Goal: Information Seeking & Learning: Learn about a topic

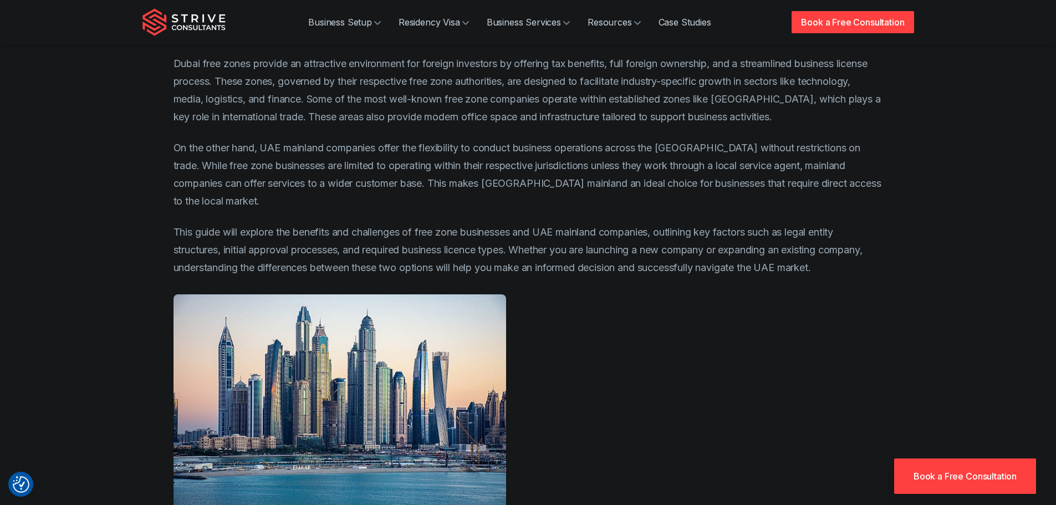
scroll to position [721, 0]
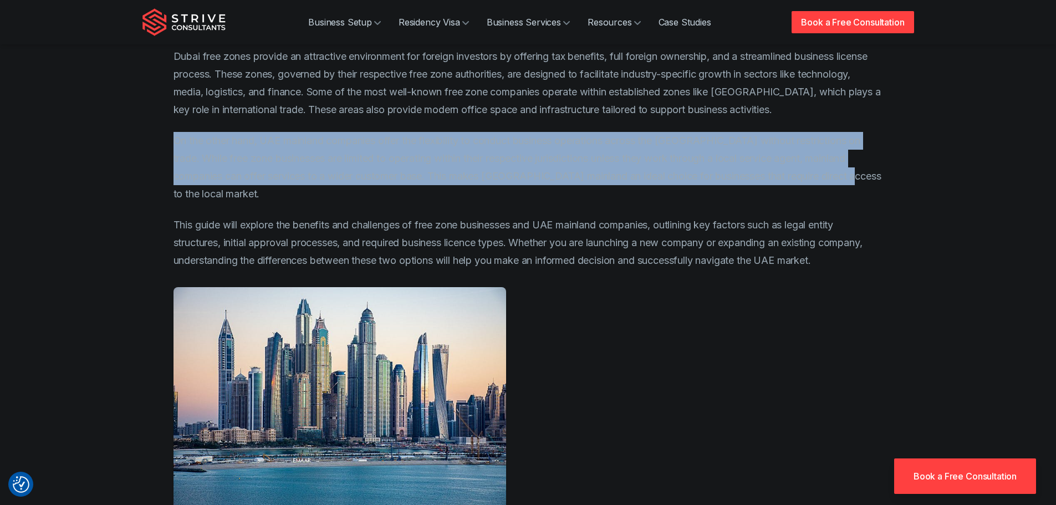
drag, startPoint x: 174, startPoint y: 142, endPoint x: 873, endPoint y: 172, distance: 700.3
click at [873, 172] on p "On the other hand, UAE mainland companies offer the flexibility to conduct busi…" at bounding box center [529, 167] width 710 height 71
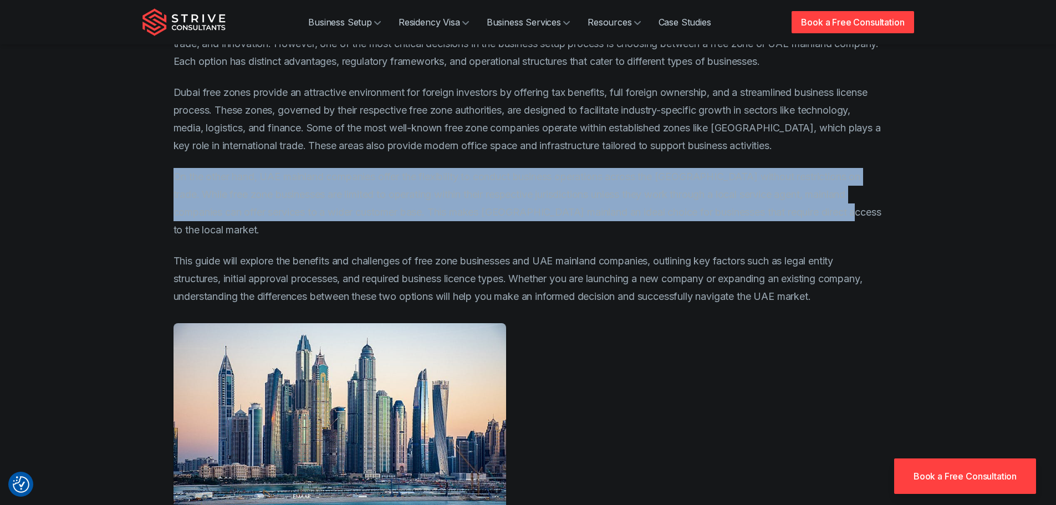
scroll to position [665, 0]
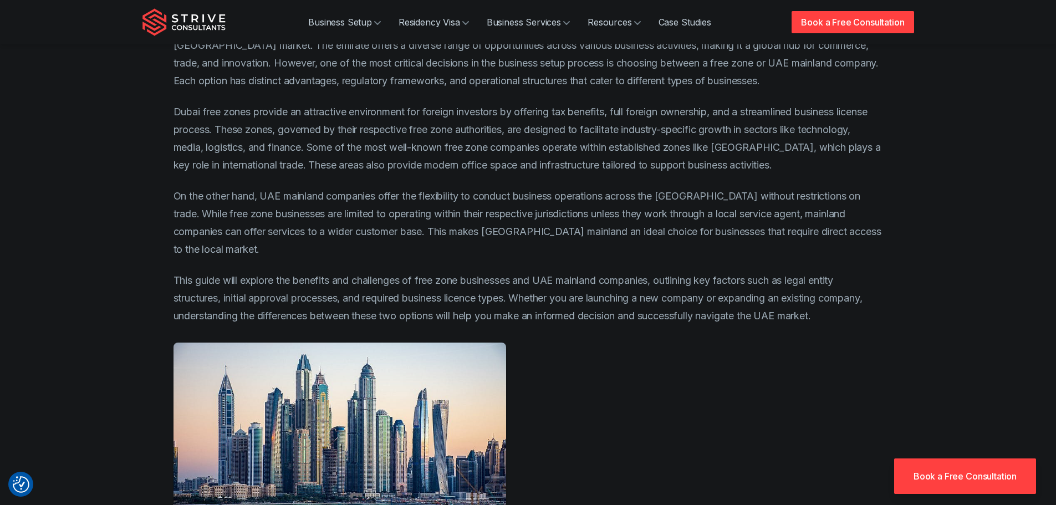
click at [452, 272] on p "This guide will explore the benefits and challenges of free zone businesses and…" at bounding box center [529, 298] width 710 height 53
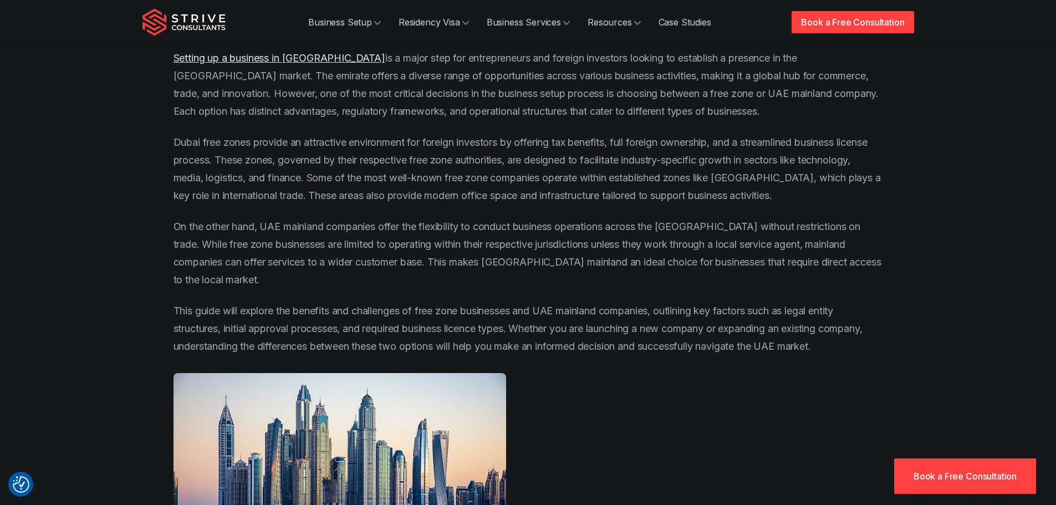
scroll to position [610, 0]
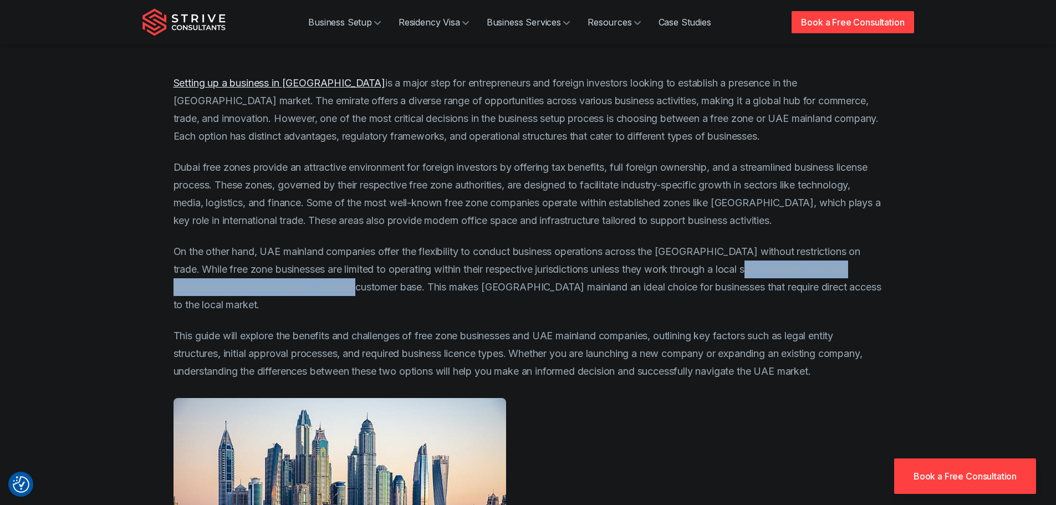
drag, startPoint x: 748, startPoint y: 272, endPoint x: 361, endPoint y: 289, distance: 387.4
click at [361, 289] on p "On the other hand, UAE mainland companies offer the flexibility to conduct busi…" at bounding box center [529, 278] width 710 height 71
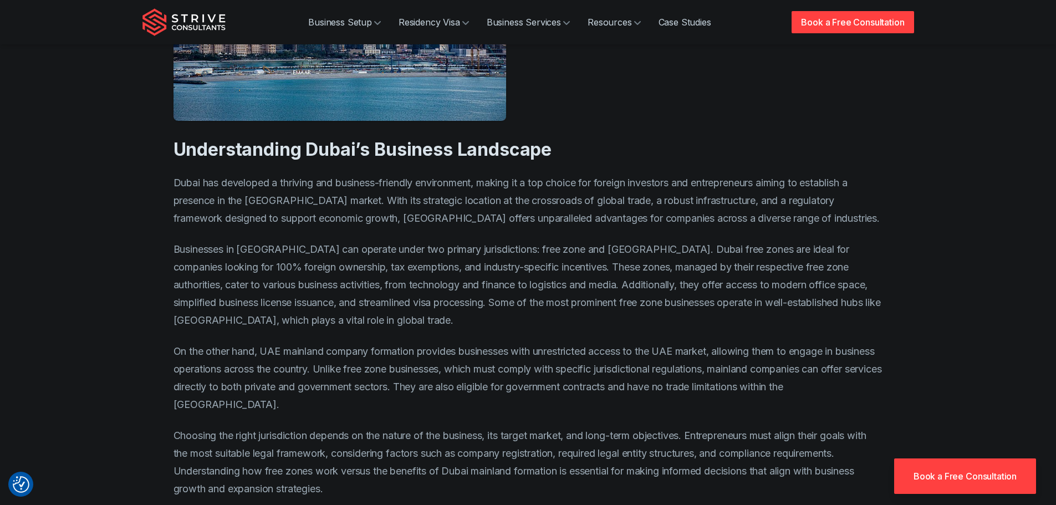
scroll to position [1164, 0]
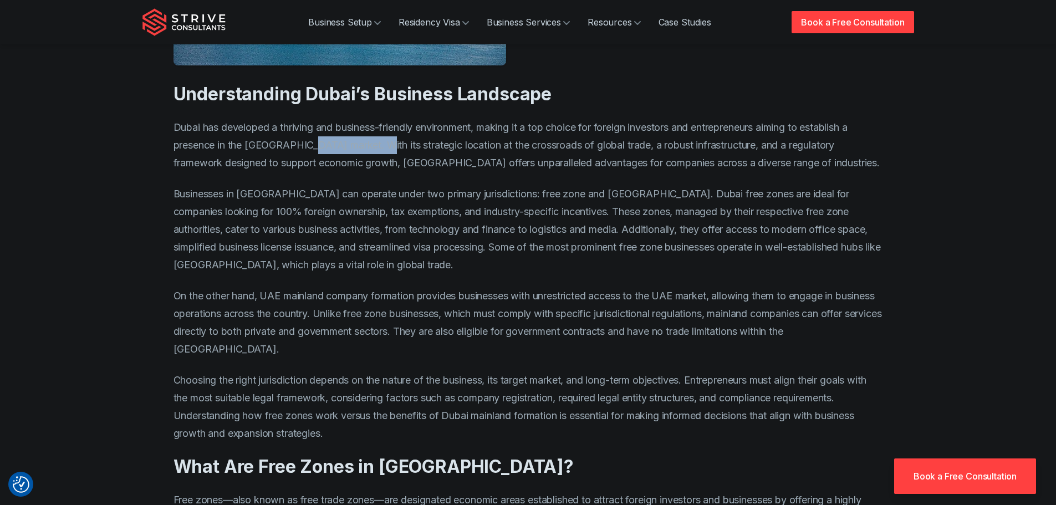
drag, startPoint x: 308, startPoint y: 126, endPoint x: 370, endPoint y: 125, distance: 62.1
click at [370, 125] on p "Dubai has developed a thriving and business-friendly environment, making it a t…" at bounding box center [529, 145] width 710 height 53
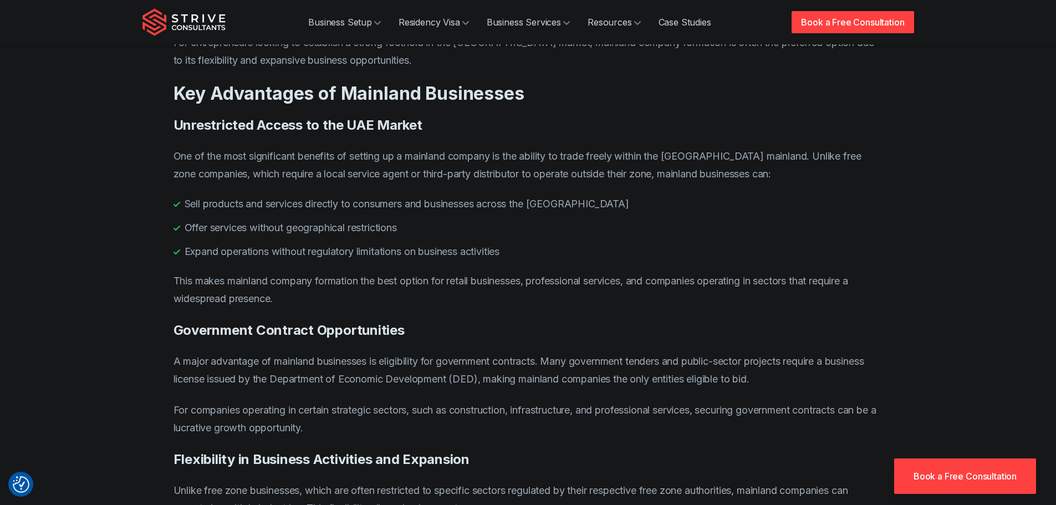
scroll to position [3382, 0]
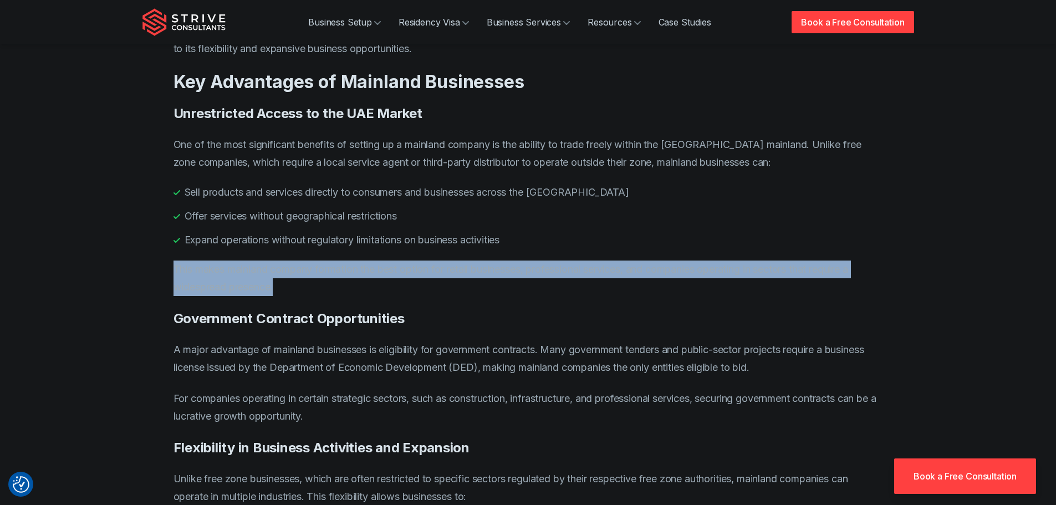
drag, startPoint x: 169, startPoint y: 303, endPoint x: 339, endPoint y: 323, distance: 171.9
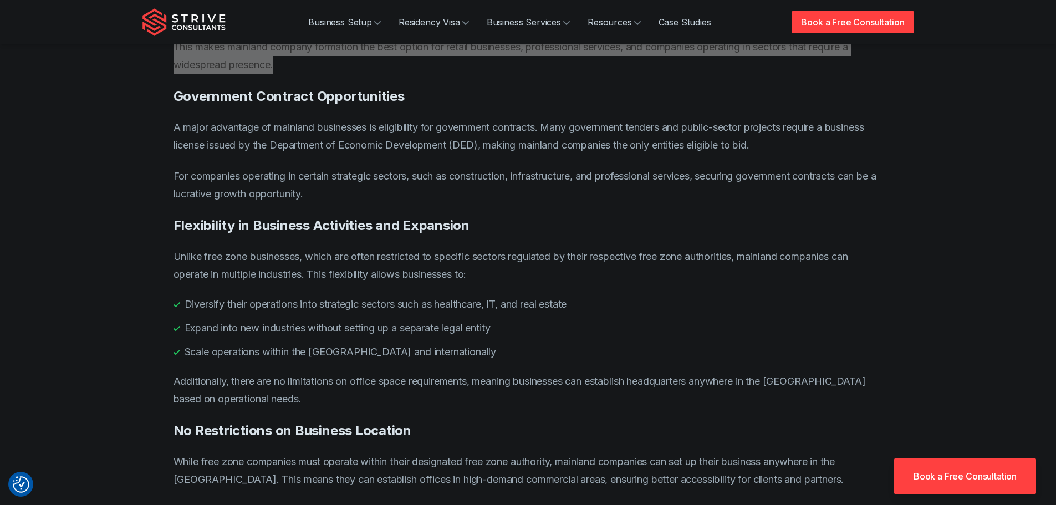
scroll to position [3604, 0]
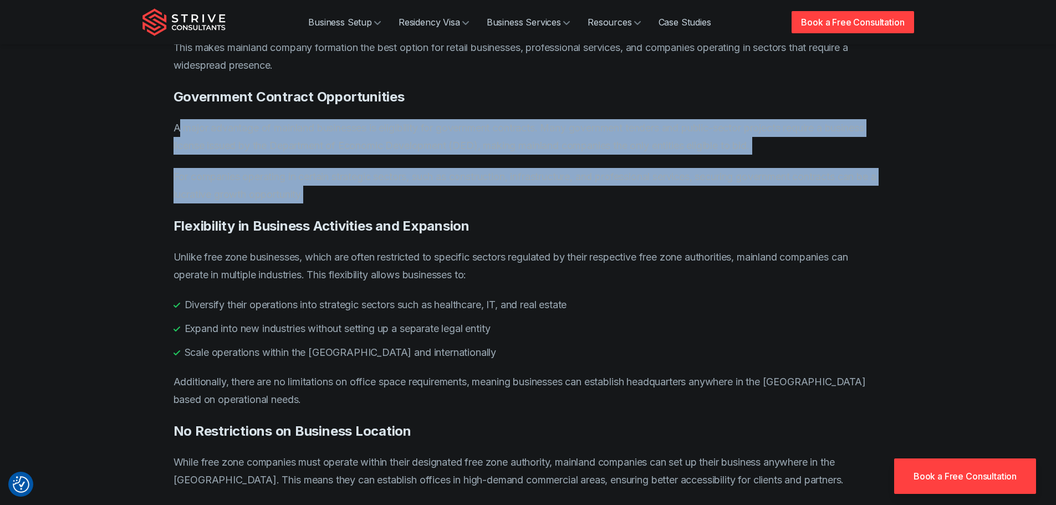
drag, startPoint x: 180, startPoint y: 158, endPoint x: 784, endPoint y: 238, distance: 609.7
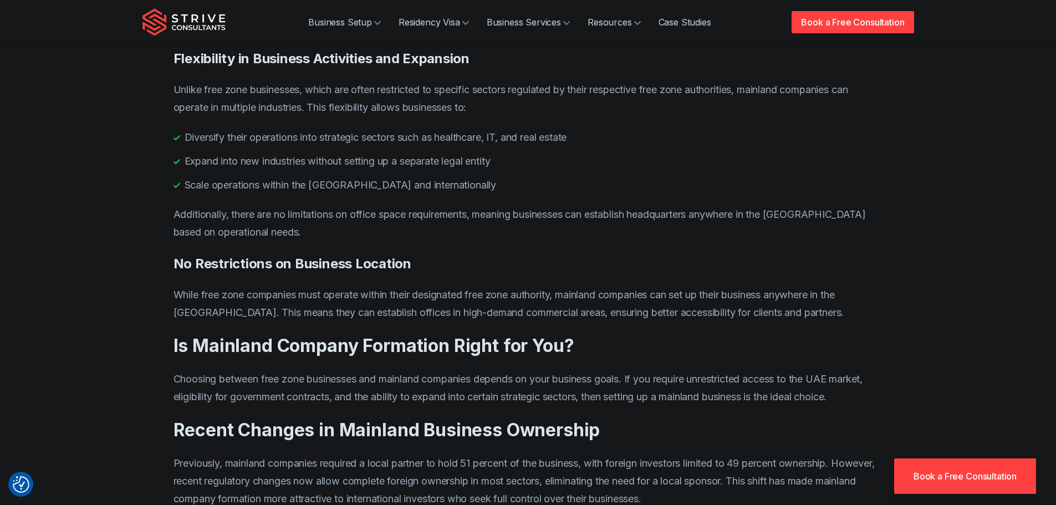
scroll to position [3770, 0]
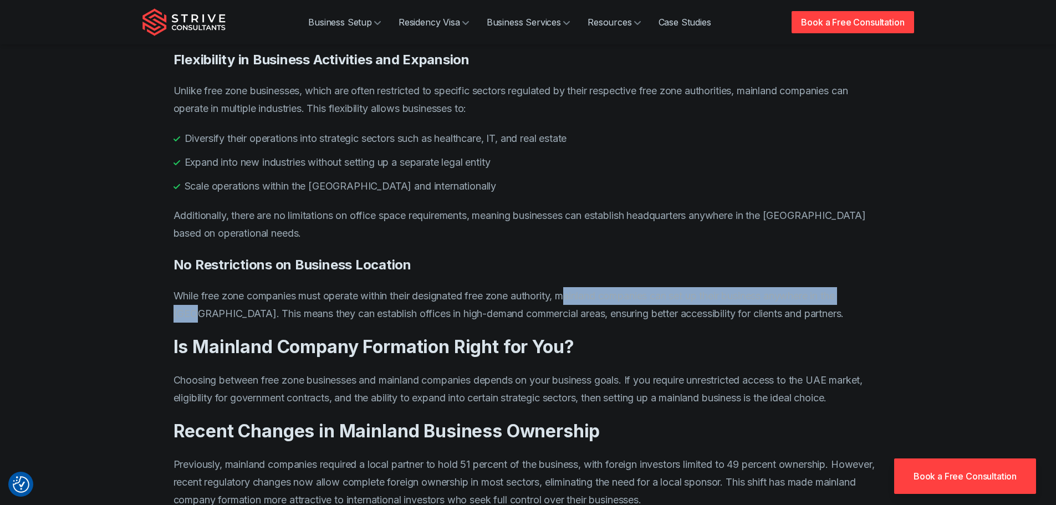
drag, startPoint x: 572, startPoint y: 329, endPoint x: 885, endPoint y: 313, distance: 313.1
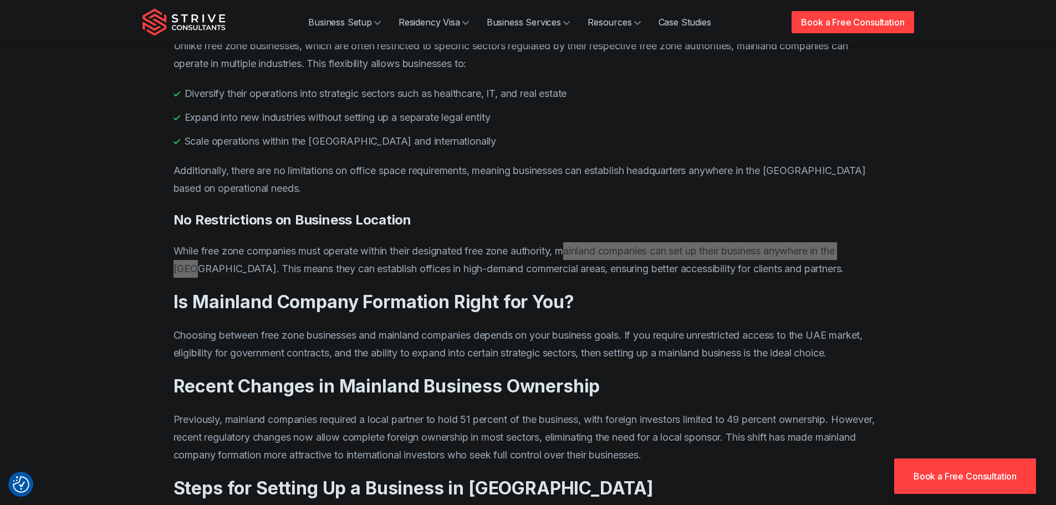
scroll to position [3881, 0]
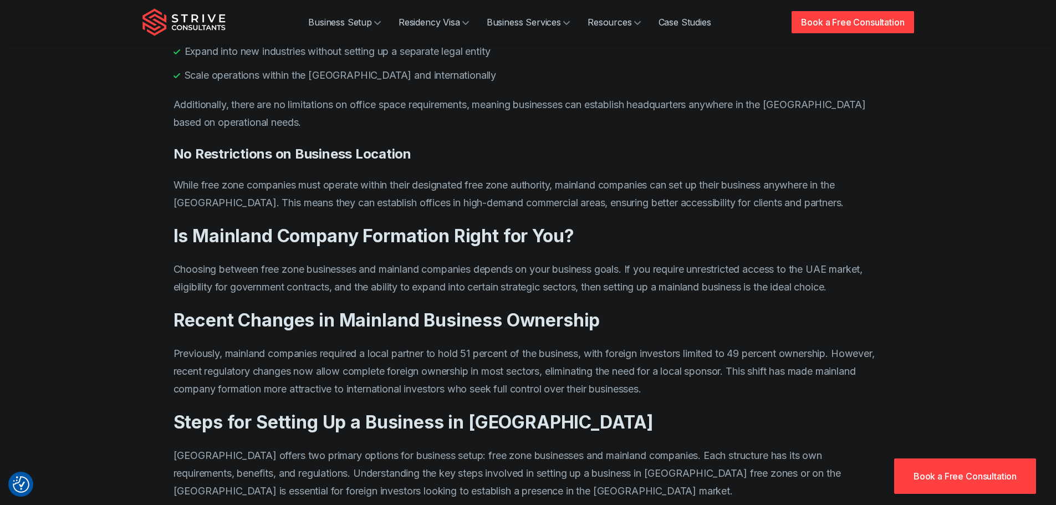
click at [242, 212] on p "While free zone companies must operate within their designated free zone author…" at bounding box center [529, 193] width 710 height 35
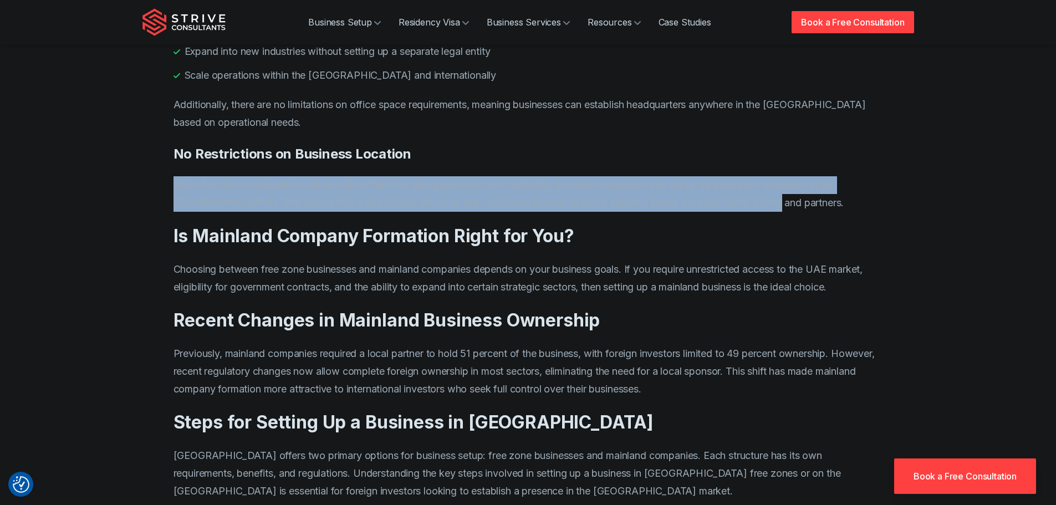
drag, startPoint x: 166, startPoint y: 217, endPoint x: 786, endPoint y: 241, distance: 620.4
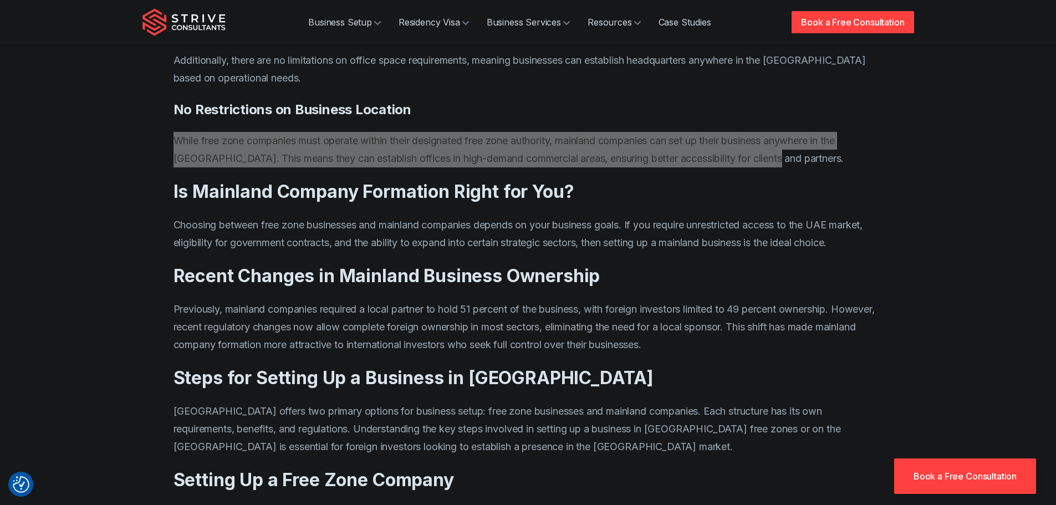
scroll to position [3992, 0]
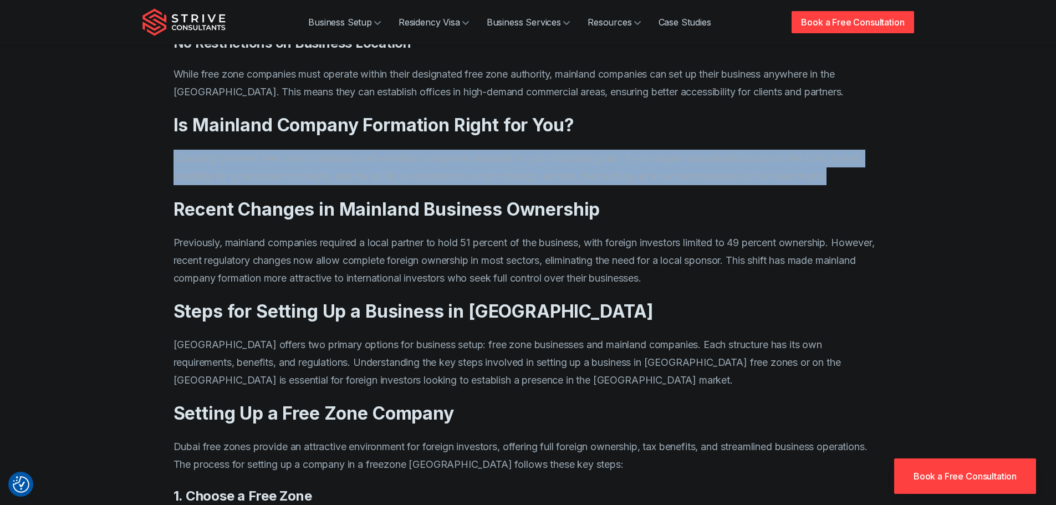
drag, startPoint x: 167, startPoint y: 193, endPoint x: 384, endPoint y: 223, distance: 218.9
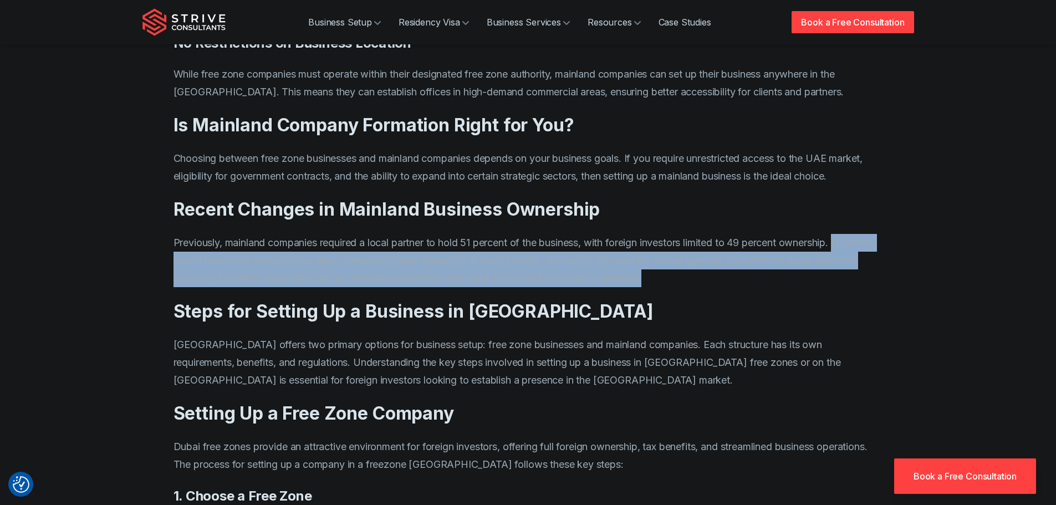
drag, startPoint x: 170, startPoint y: 310, endPoint x: 739, endPoint y: 327, distance: 569.1
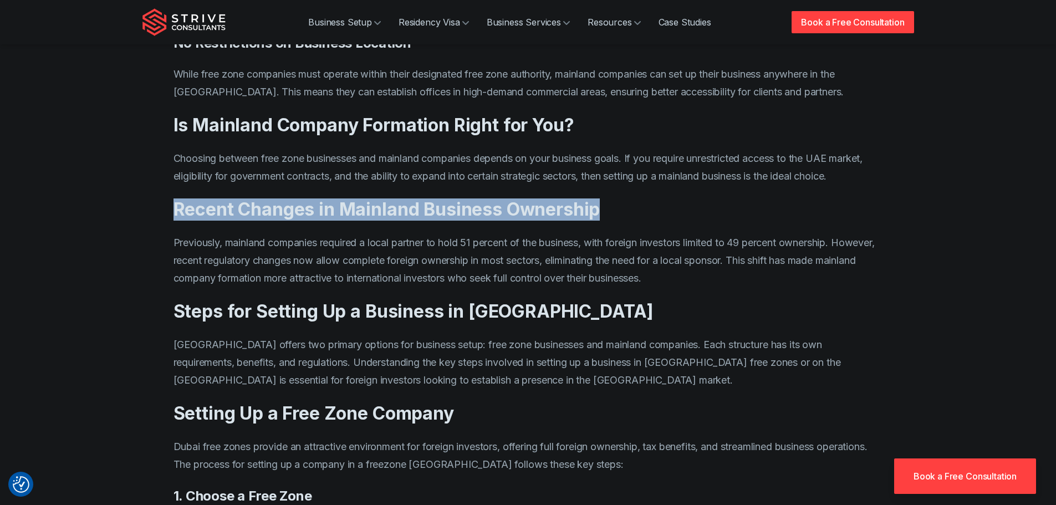
drag, startPoint x: 170, startPoint y: 268, endPoint x: 702, endPoint y: 261, distance: 532.3
copy h2 "Recent Changes in Mainland Business Ownership"
